Goal: Navigation & Orientation: Find specific page/section

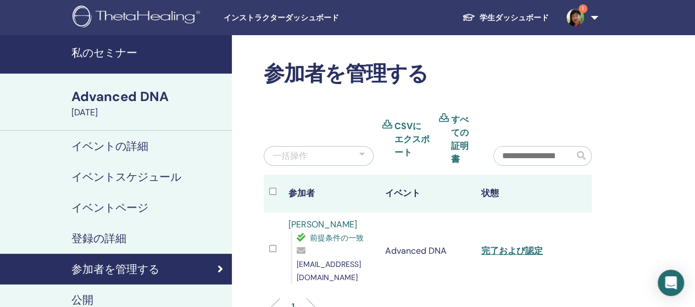
click at [109, 63] on link "私のセミナー" at bounding box center [116, 54] width 232 height 38
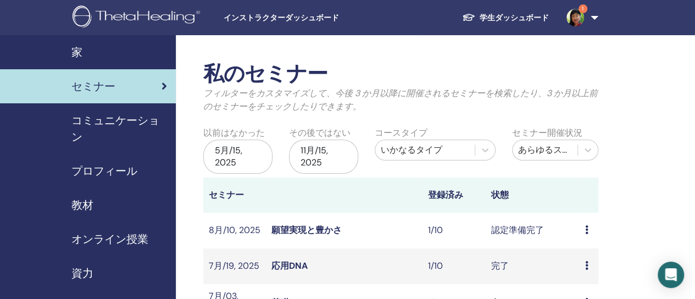
click at [126, 114] on span "コミュニケーション" at bounding box center [119, 128] width 96 height 33
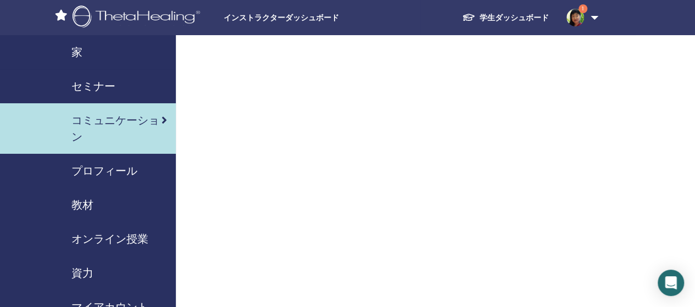
click at [94, 85] on span "セミナー" at bounding box center [93, 86] width 44 height 16
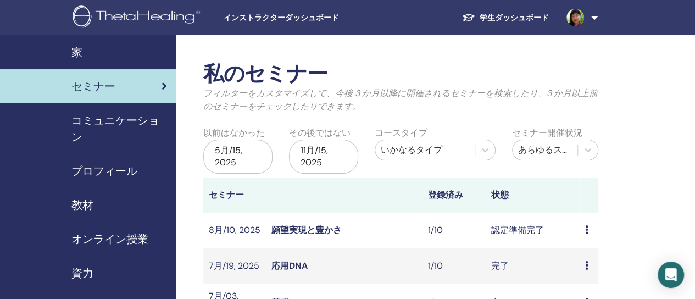
click at [87, 58] on div "家" at bounding box center [88, 52] width 158 height 16
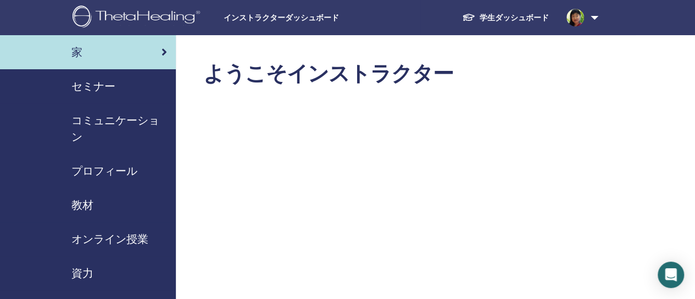
click at [124, 170] on span "プロフィール" at bounding box center [104, 171] width 66 height 16
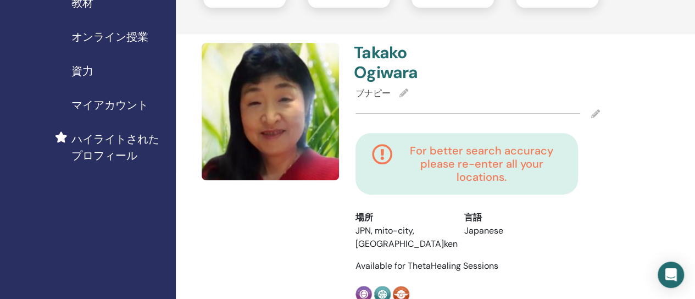
scroll to position [220, 0]
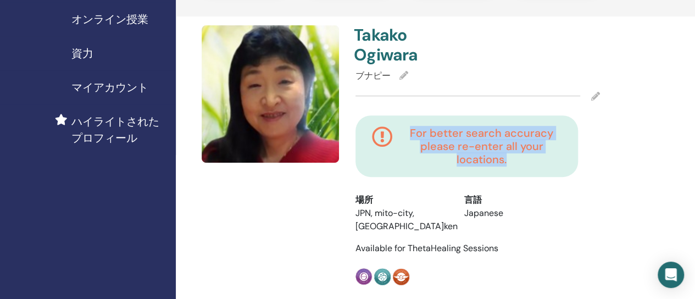
drag, startPoint x: 411, startPoint y: 132, endPoint x: 520, endPoint y: 161, distance: 112.1
click at [520, 161] on h4 "For better search accuracy please re-enter all your locations." at bounding box center [482, 146] width 160 height 40
copy h4 "For better search accuracy please re-enter all your locations."
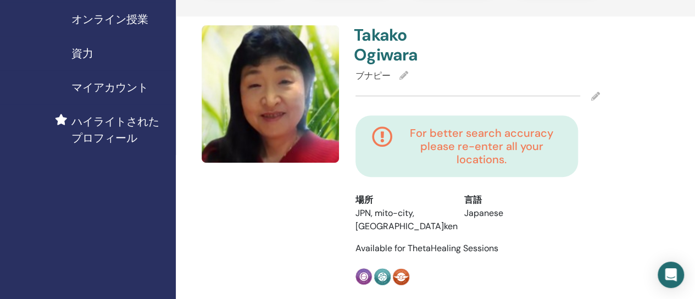
click at [373, 160] on icon at bounding box center [382, 146] width 21 height 40
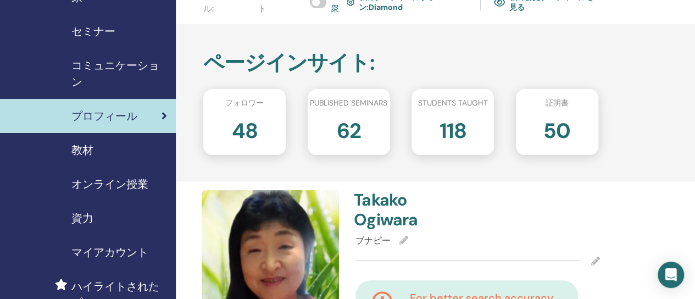
scroll to position [0, 0]
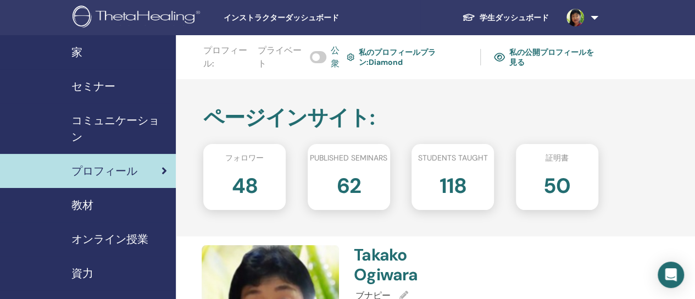
click at [109, 92] on span "セミナー" at bounding box center [93, 86] width 44 height 16
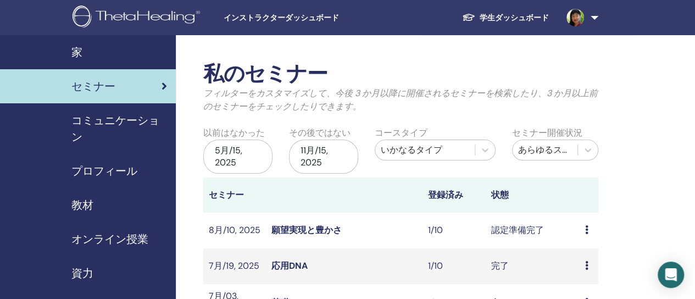
click at [261, 163] on div "5月/15, 2025" at bounding box center [237, 157] width 69 height 34
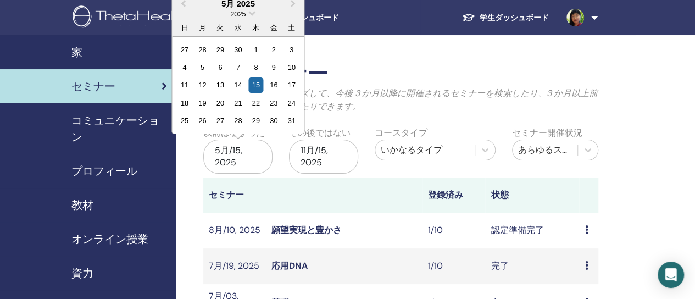
click at [249, 15] on div "2025" at bounding box center [238, 13] width 132 height 9
click at [252, 13] on span "Choose Date" at bounding box center [252, 12] width 7 height 7
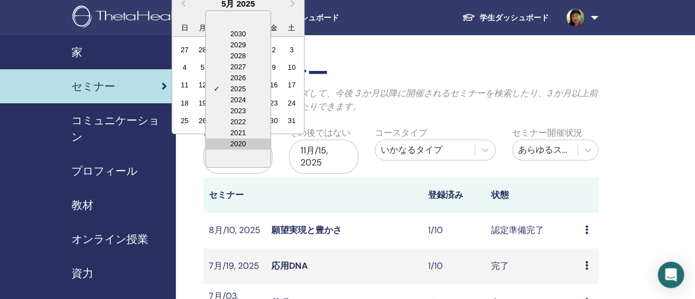
click at [235, 143] on div "2020" at bounding box center [237, 143] width 65 height 11
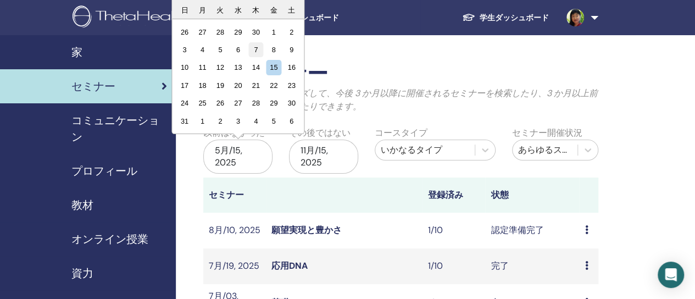
scroll to position [55, 0]
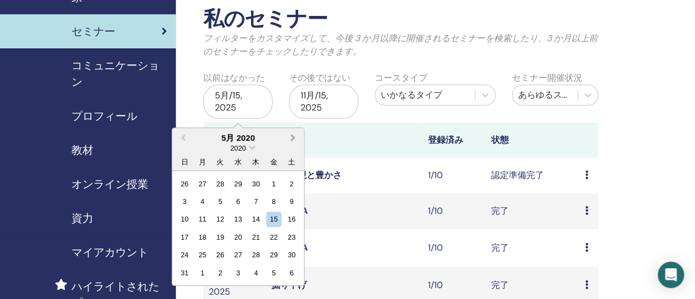
click at [293, 138] on span "Next Month" at bounding box center [293, 137] width 0 height 12
click at [293, 137] on span "Next Month" at bounding box center [293, 137] width 0 height 12
click at [293, 136] on span "Next Month" at bounding box center [293, 137] width 0 height 12
click at [285, 129] on button "Next Month" at bounding box center [294, 138] width 18 height 18
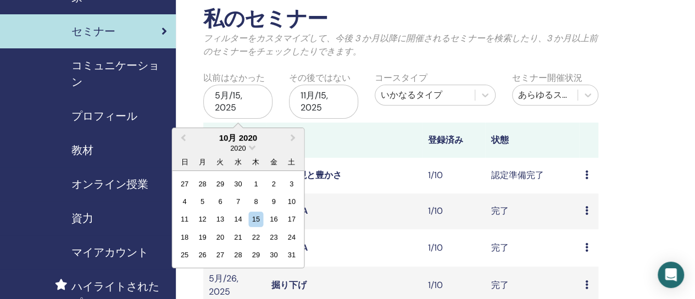
click at [230, 103] on div "5月/15, 2025" at bounding box center [237, 102] width 69 height 34
click at [210, 118] on div "5月/15, 2025" at bounding box center [237, 104] width 69 height 38
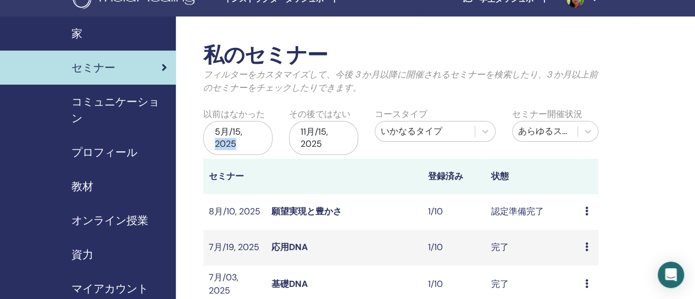
scroll to position [0, 0]
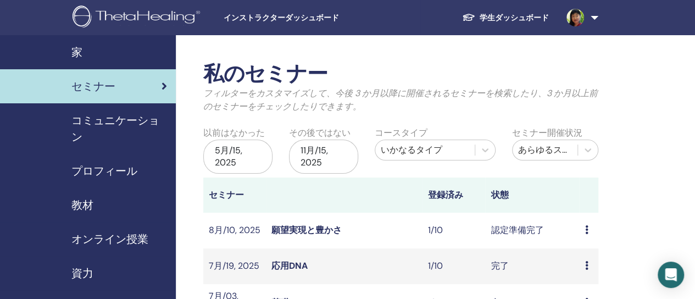
click at [252, 19] on span "インストラクターダッシュボード" at bounding box center [306, 18] width 165 height 12
click at [89, 204] on span "教材" at bounding box center [82, 205] width 22 height 16
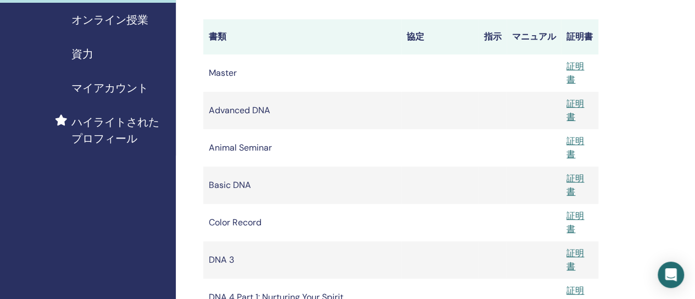
scroll to position [220, 0]
click at [112, 94] on span "マイアカウント" at bounding box center [109, 87] width 77 height 16
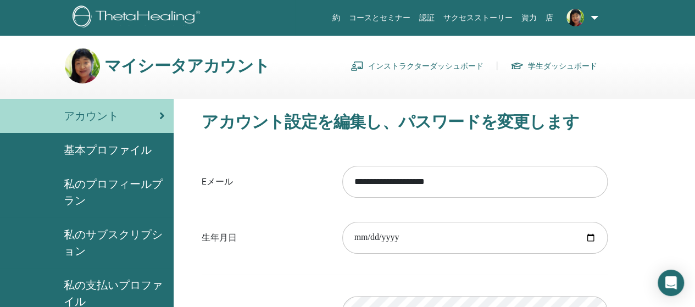
click at [395, 68] on link "インストラクターダッシュボード" at bounding box center [416, 66] width 133 height 18
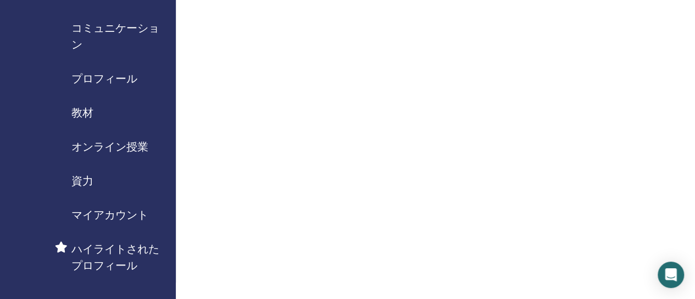
scroll to position [110, 0]
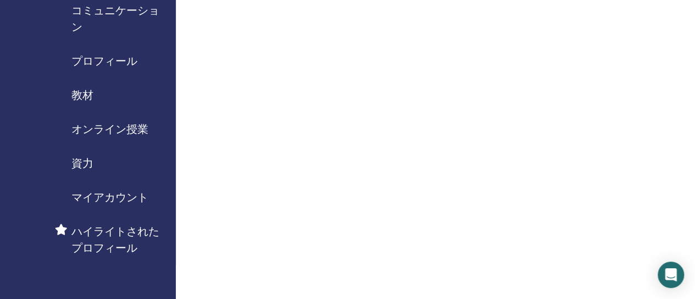
click at [97, 161] on div "資力" at bounding box center [88, 163] width 158 height 16
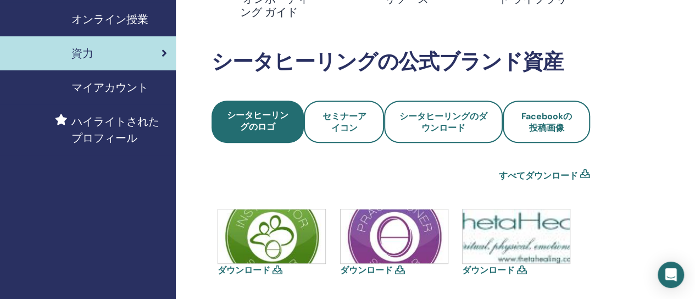
scroll to position [220, 0]
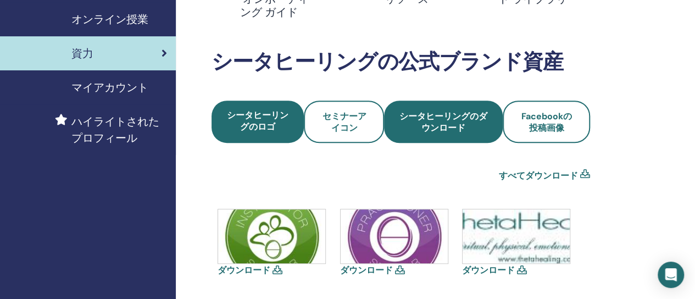
click at [420, 131] on span "シータヒーリングのダウンロード" at bounding box center [443, 121] width 88 height 23
